Goal: Obtain resource: Download file/media

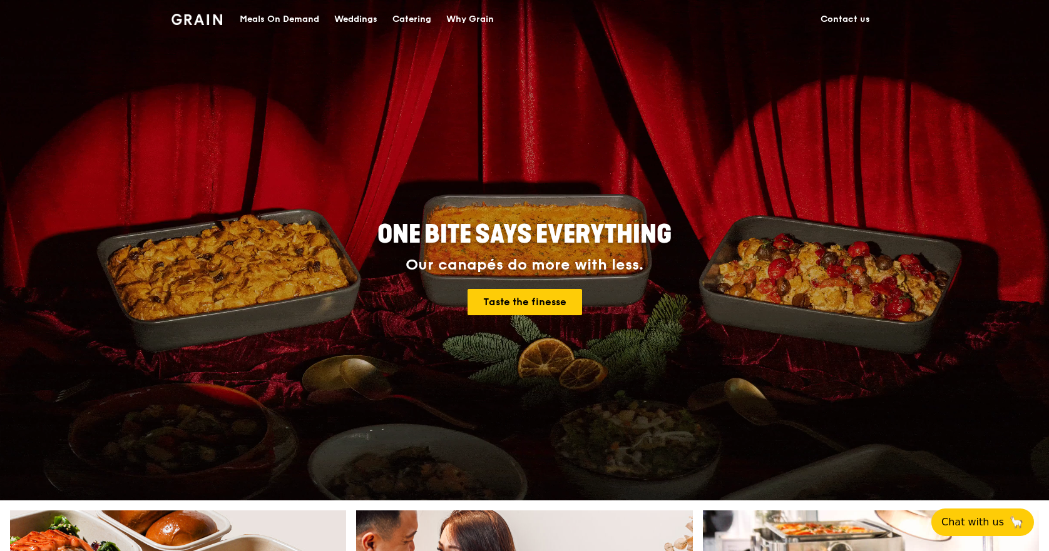
click at [205, 24] on img at bounding box center [196, 19] width 51 height 11
click at [405, 17] on div "Catering" at bounding box center [411, 20] width 39 height 38
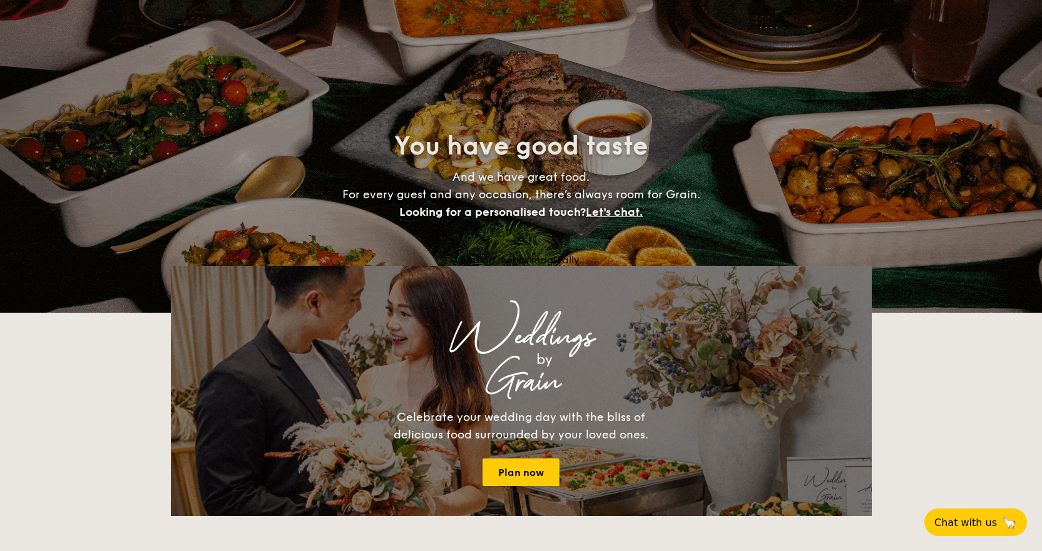
select select
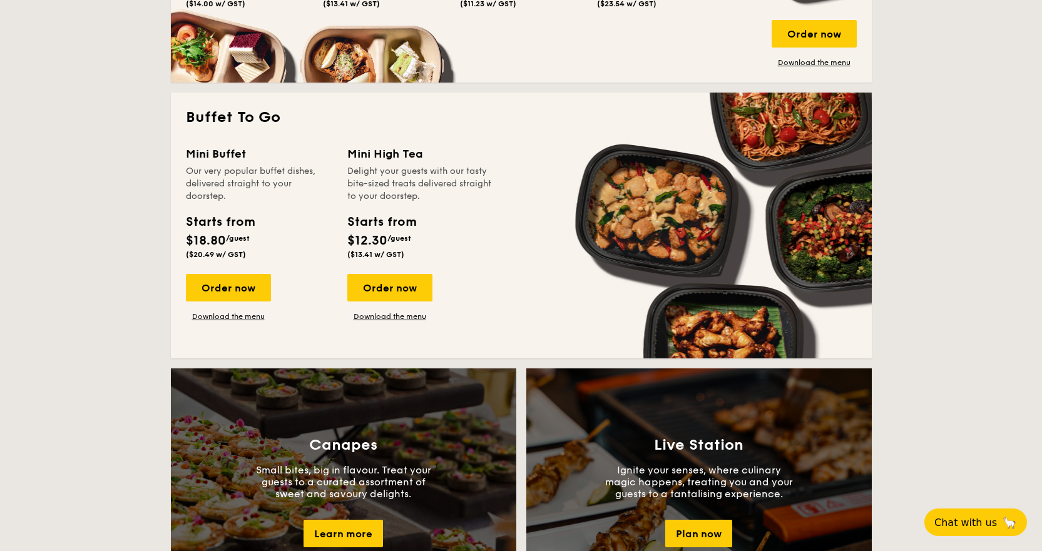
scroll to position [375, 0]
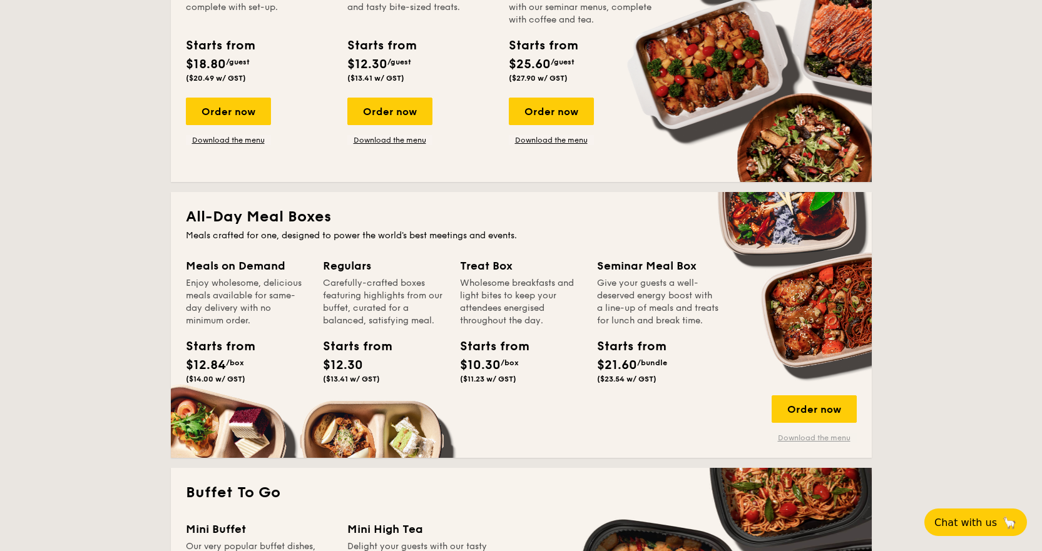
click at [814, 438] on link "Download the menu" at bounding box center [813, 438] width 85 height 10
